Goal: Task Accomplishment & Management: Use online tool/utility

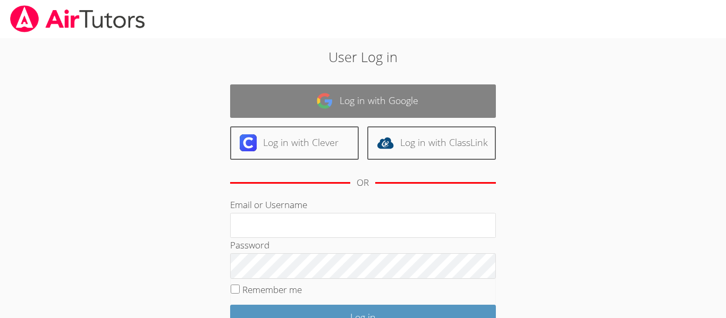
click at [365, 95] on link "Log in with Google" at bounding box center [363, 100] width 266 height 33
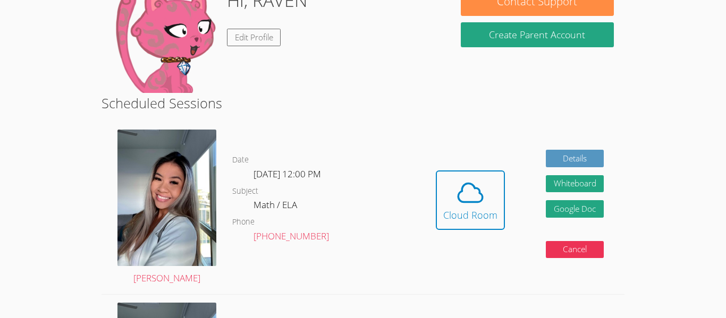
scroll to position [190, 0]
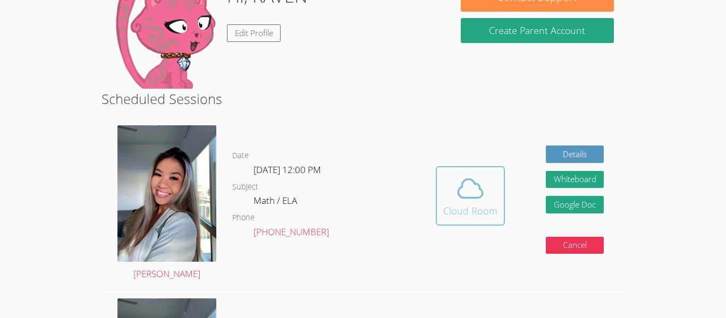
click at [464, 215] on div "Cloud Room" at bounding box center [470, 210] width 54 height 15
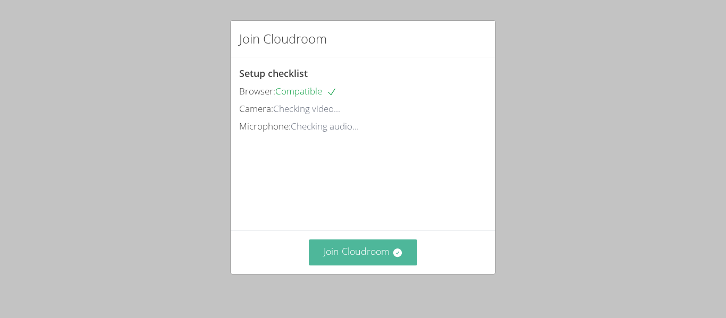
click at [375, 247] on button "Join Cloudroom" at bounding box center [363, 253] width 109 height 26
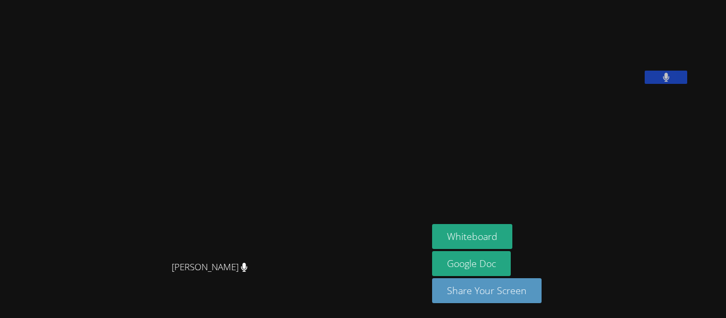
click at [591, 55] on video at bounding box center [511, 44] width 159 height 80
click at [669, 82] on icon at bounding box center [665, 77] width 6 height 9
click at [671, 82] on icon at bounding box center [665, 77] width 11 height 9
